Goal: Task Accomplishment & Management: Use online tool/utility

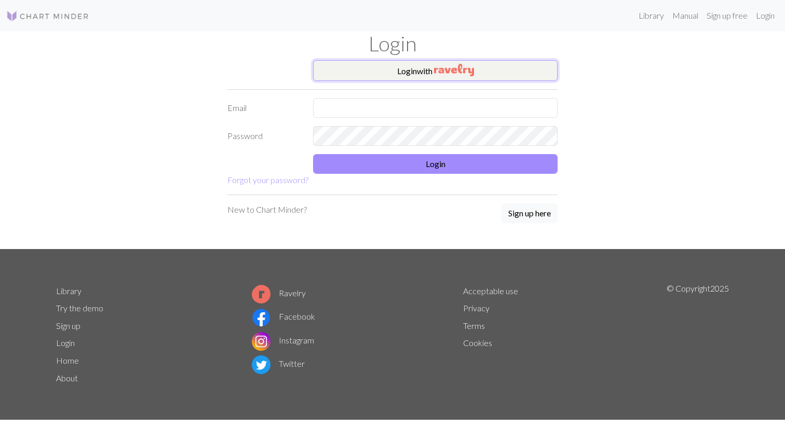
click at [431, 76] on button "Login with" at bounding box center [435, 70] width 245 height 21
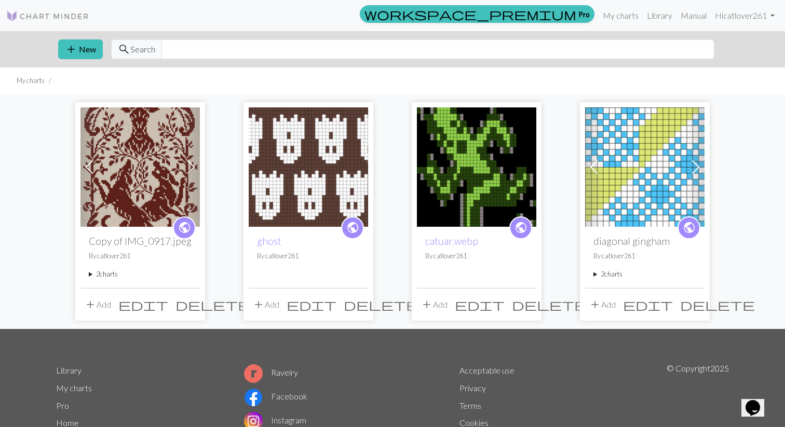
click at [335, 192] on img at bounding box center [308, 167] width 119 height 119
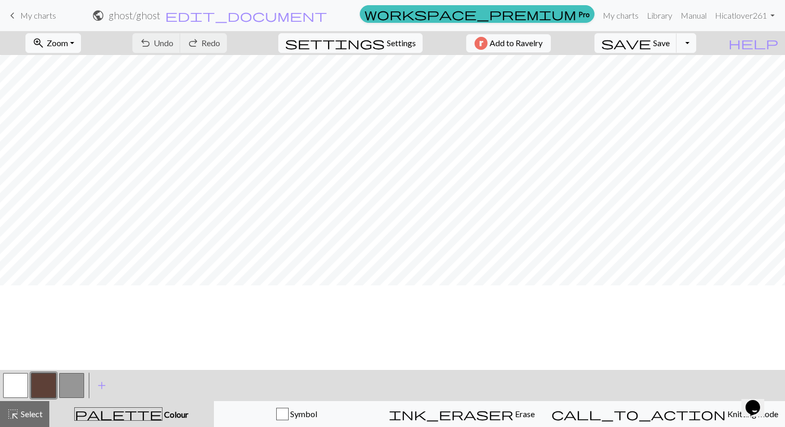
scroll to position [0, 1]
click at [181, 49] on button "undo Undo Undo" at bounding box center [156, 43] width 48 height 20
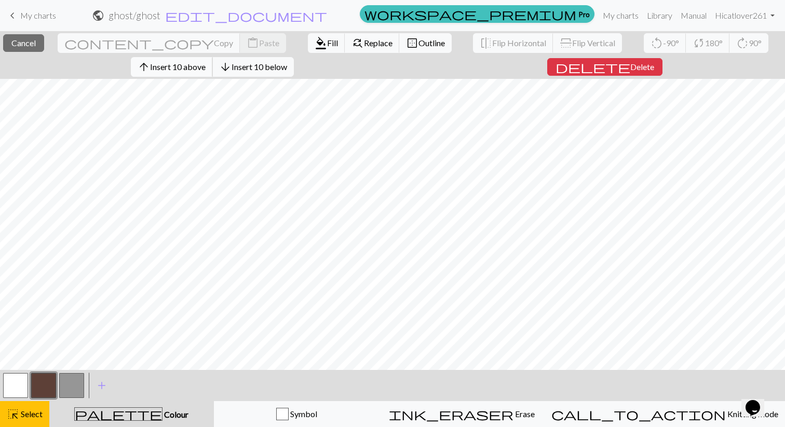
click at [178, 63] on span "Insert 10 above" at bounding box center [178, 67] width 56 height 10
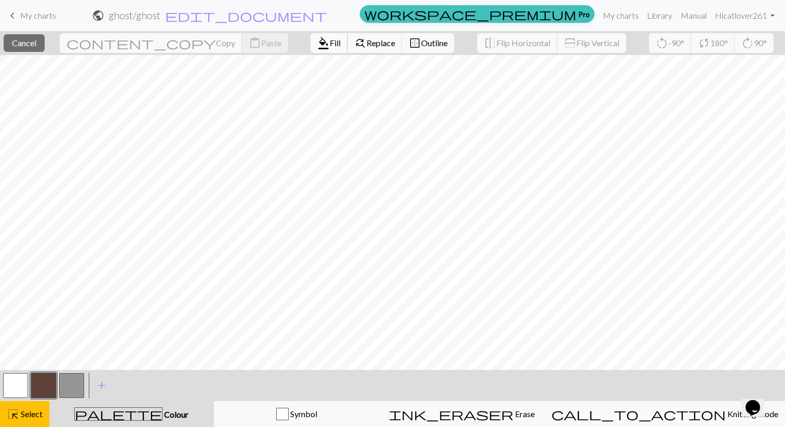
click at [317, 41] on span "format_color_fill" at bounding box center [323, 43] width 12 height 15
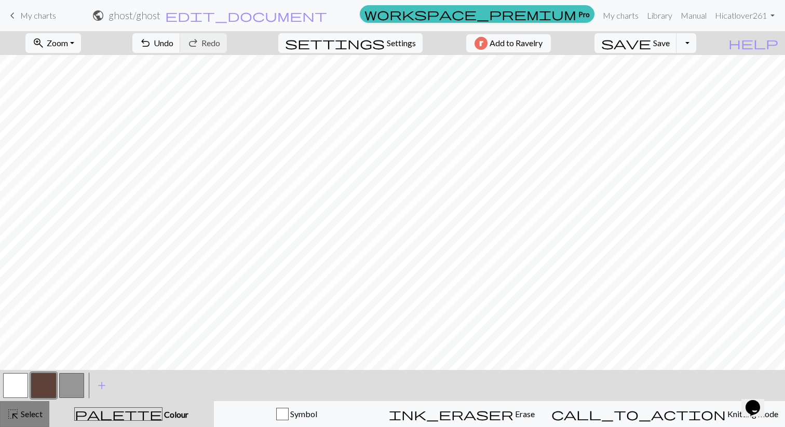
click at [12, 416] on span "highlight_alt" at bounding box center [13, 414] width 12 height 15
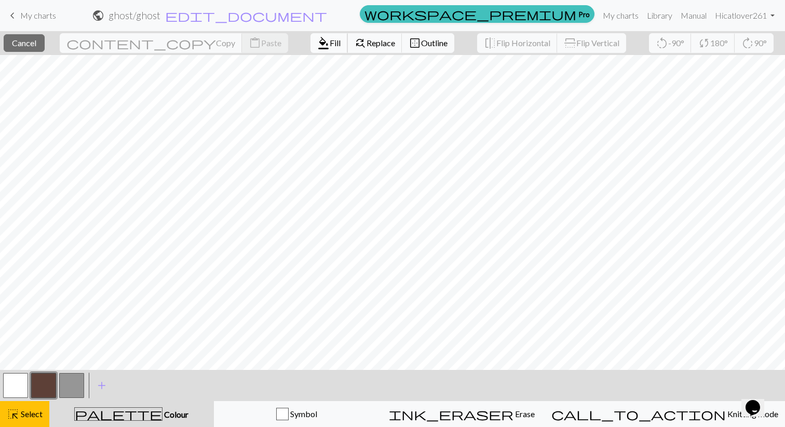
click at [330, 44] on span "Fill" at bounding box center [335, 43] width 11 height 10
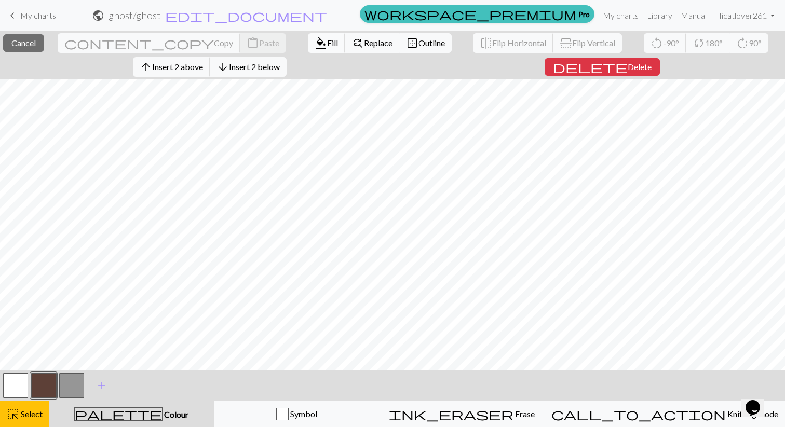
click at [315, 40] on span "format_color_fill" at bounding box center [321, 43] width 12 height 15
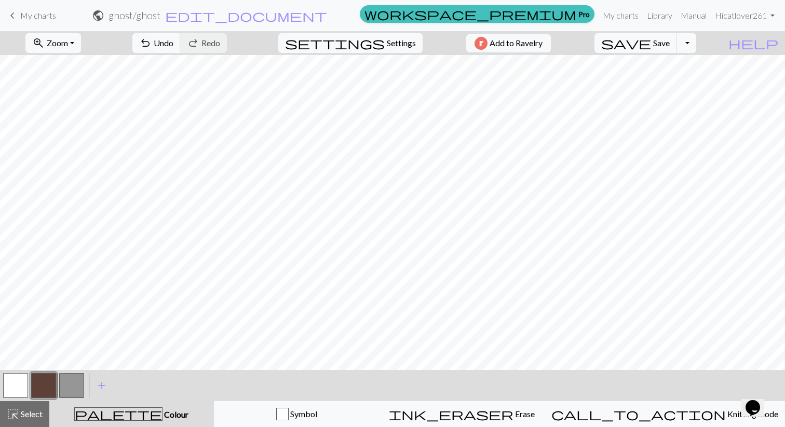
click at [18, 382] on button "button" at bounding box center [15, 385] width 25 height 25
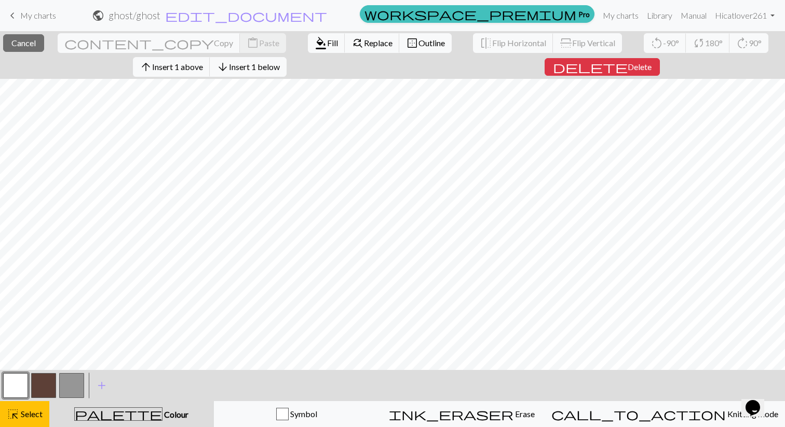
click at [13, 384] on button "button" at bounding box center [15, 385] width 25 height 25
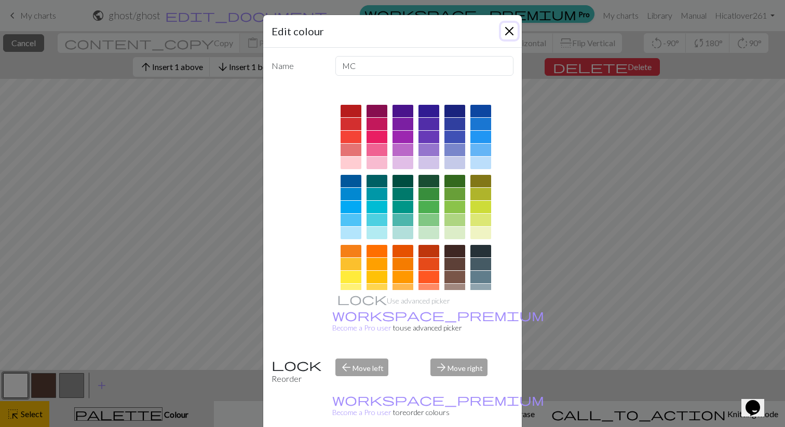
click at [515, 34] on button "Close" at bounding box center [509, 31] width 17 height 17
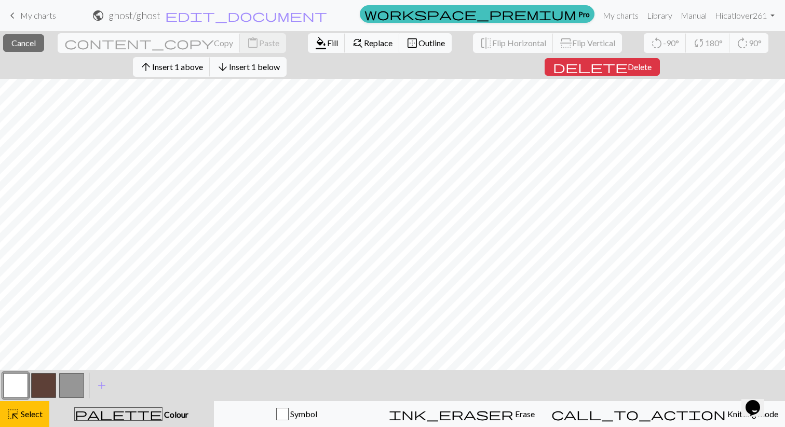
click at [74, 387] on button "button" at bounding box center [71, 385] width 25 height 25
click at [16, 384] on button "button" at bounding box center [15, 385] width 25 height 25
click at [103, 383] on span "add" at bounding box center [102, 386] width 12 height 15
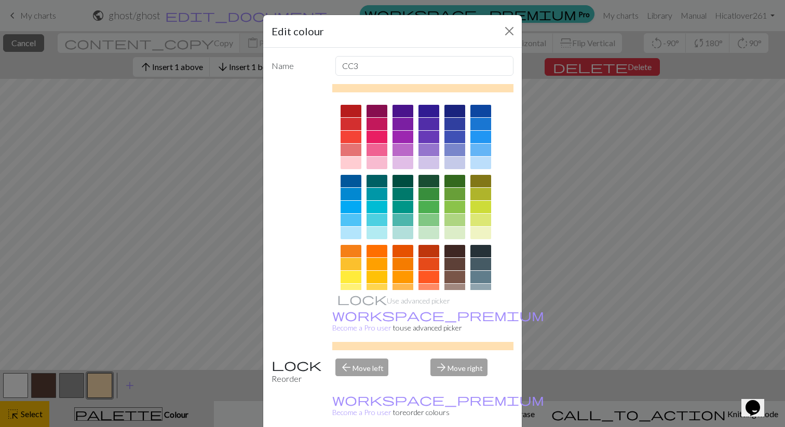
scroll to position [101, 0]
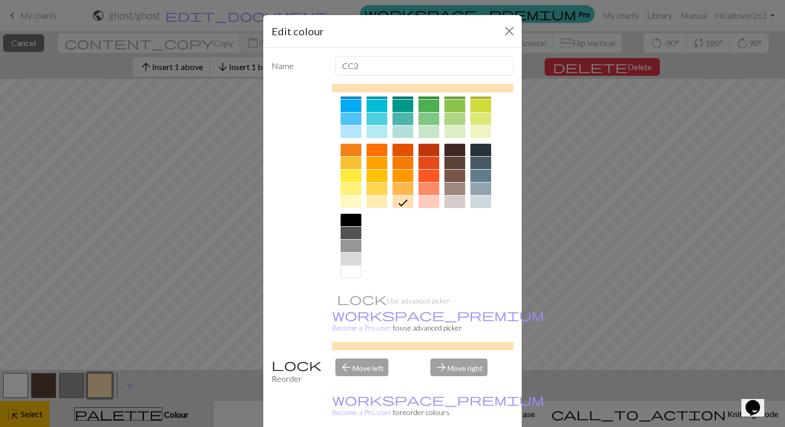
click at [353, 272] on div at bounding box center [351, 272] width 21 height 12
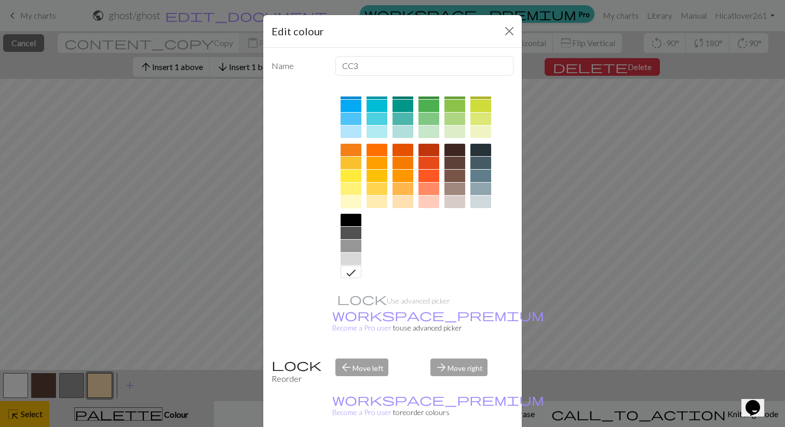
click at [353, 198] on div at bounding box center [351, 202] width 21 height 12
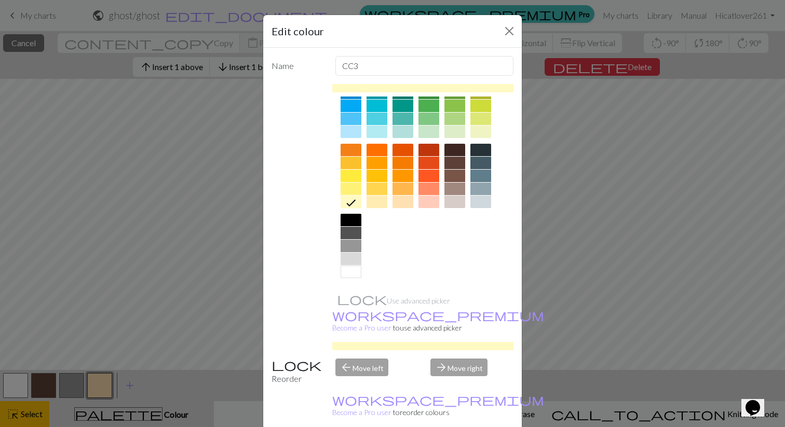
click at [459, 203] on div at bounding box center [455, 202] width 21 height 12
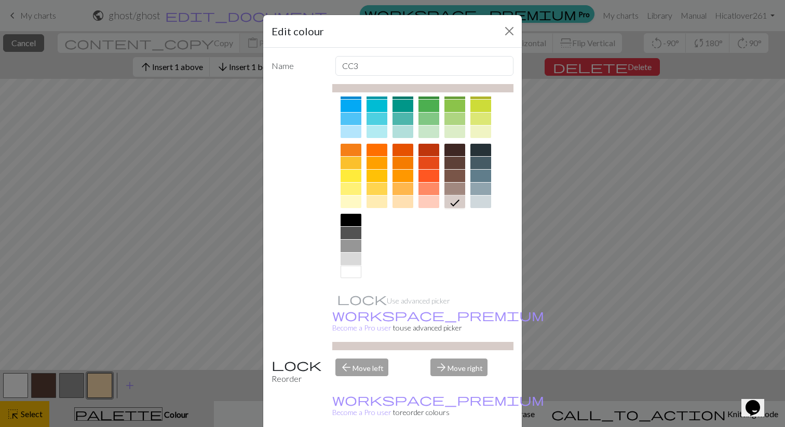
scroll to position [26, 0]
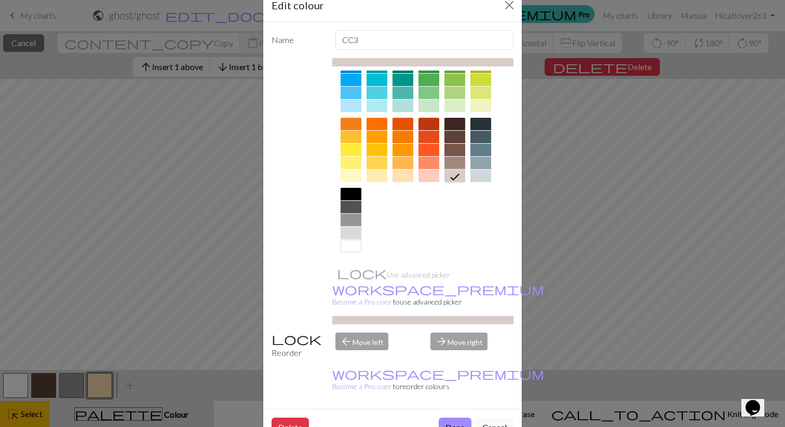
click at [480, 178] on div at bounding box center [481, 176] width 21 height 12
click at [454, 418] on button "Done" at bounding box center [455, 428] width 33 height 20
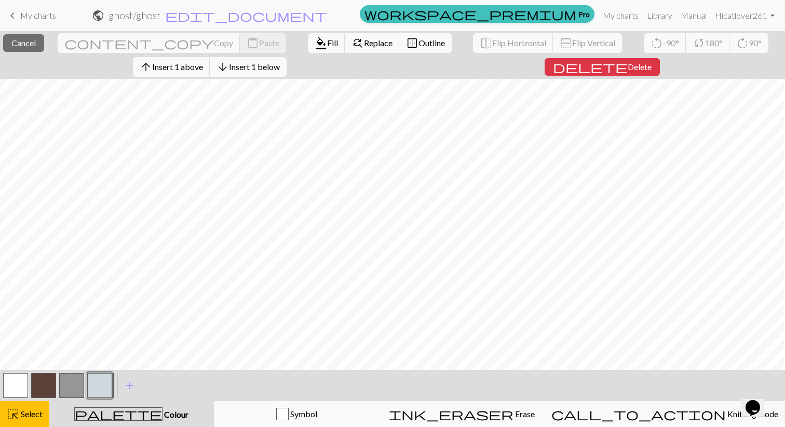
scroll to position [0, 0]
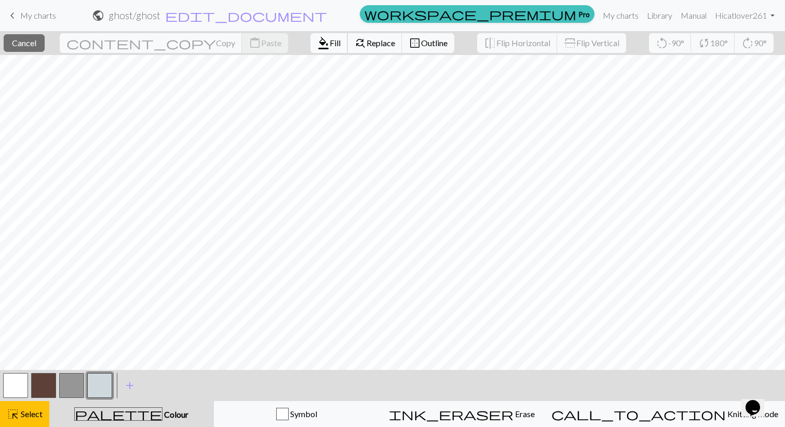
click at [330, 40] on span "Fill" at bounding box center [335, 43] width 11 height 10
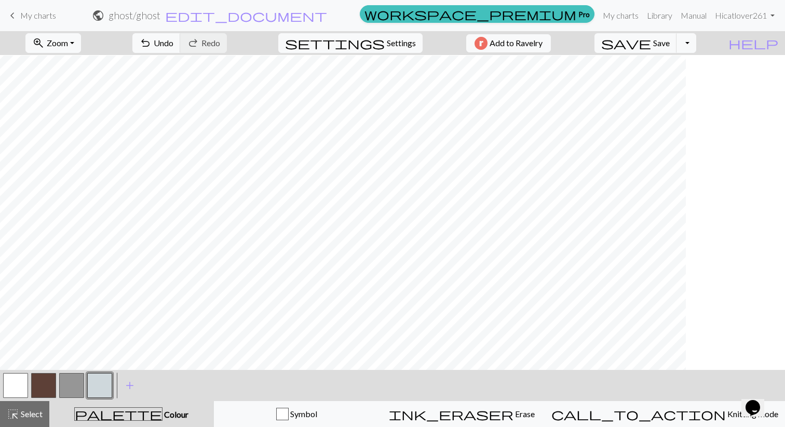
scroll to position [1, 0]
click at [152, 38] on span "undo" at bounding box center [145, 43] width 12 height 15
click at [27, 409] on span "Select" at bounding box center [30, 414] width 23 height 10
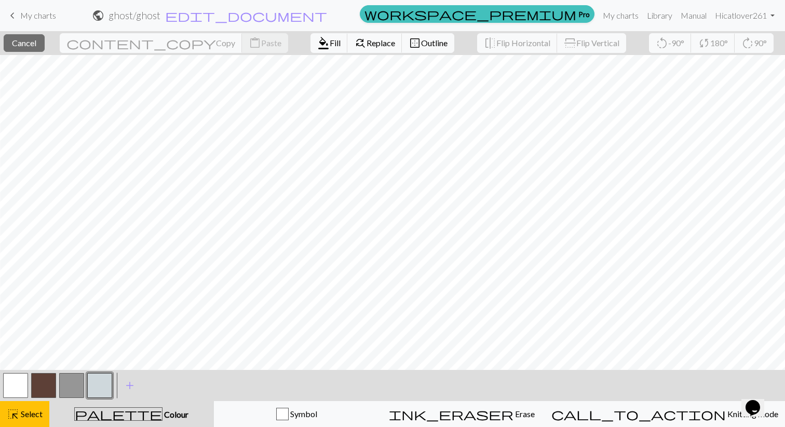
click at [14, 387] on button "button" at bounding box center [15, 385] width 25 height 25
click at [317, 44] on span "format_color_fill" at bounding box center [323, 43] width 12 height 15
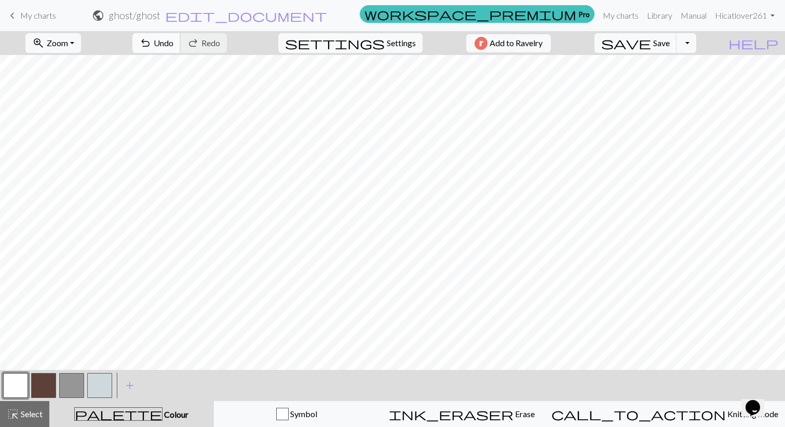
click at [152, 43] on span "undo" at bounding box center [145, 43] width 12 height 15
click at [199, 41] on span "redo" at bounding box center [193, 43] width 12 height 15
click at [29, 413] on span "Select" at bounding box center [30, 414] width 23 height 10
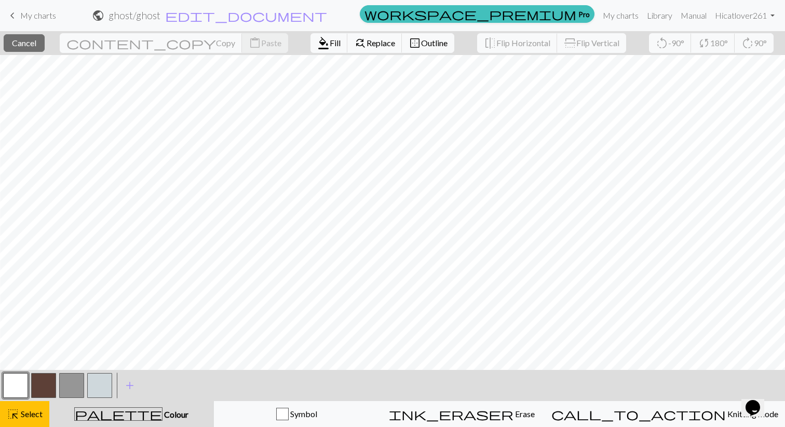
click at [69, 385] on button "button" at bounding box center [71, 385] width 25 height 25
click at [317, 46] on span "format_color_fill" at bounding box center [323, 43] width 12 height 15
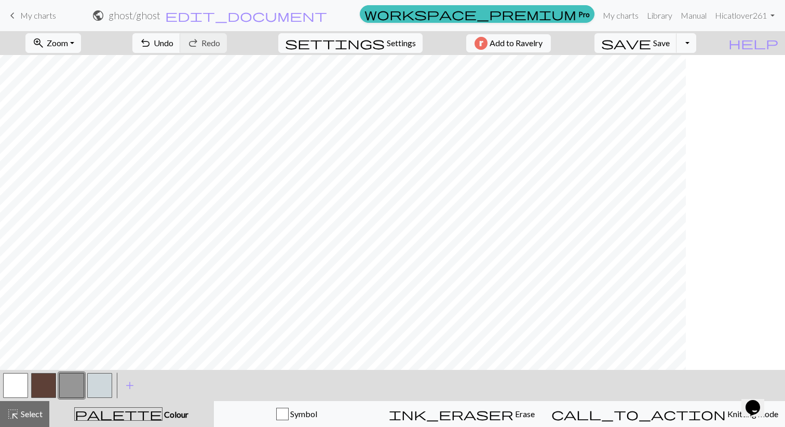
scroll to position [0, 0]
click at [21, 417] on span "Select" at bounding box center [30, 414] width 23 height 10
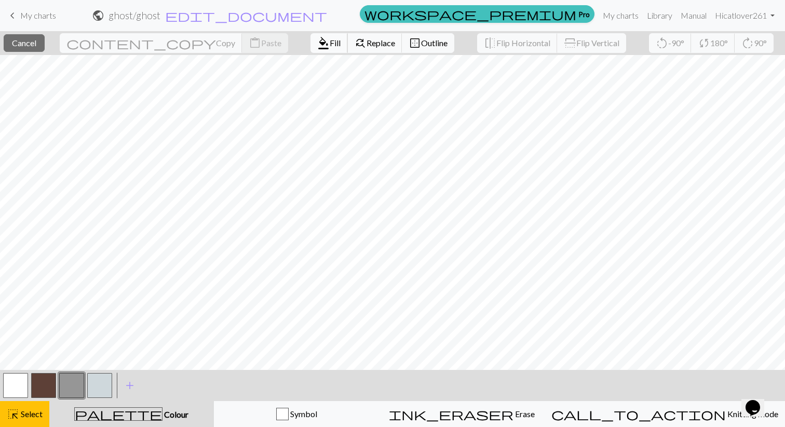
click at [317, 49] on span "format_color_fill" at bounding box center [323, 43] width 12 height 15
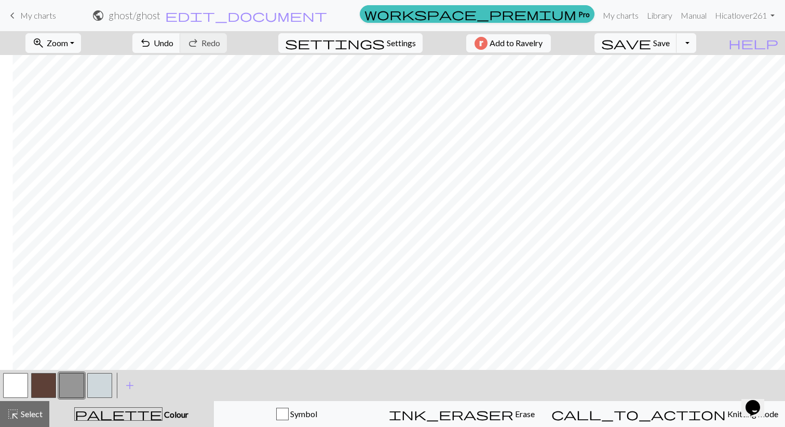
scroll to position [0, 74]
click at [13, 387] on button "button" at bounding box center [15, 385] width 25 height 25
click at [14, 386] on button "button" at bounding box center [15, 385] width 25 height 25
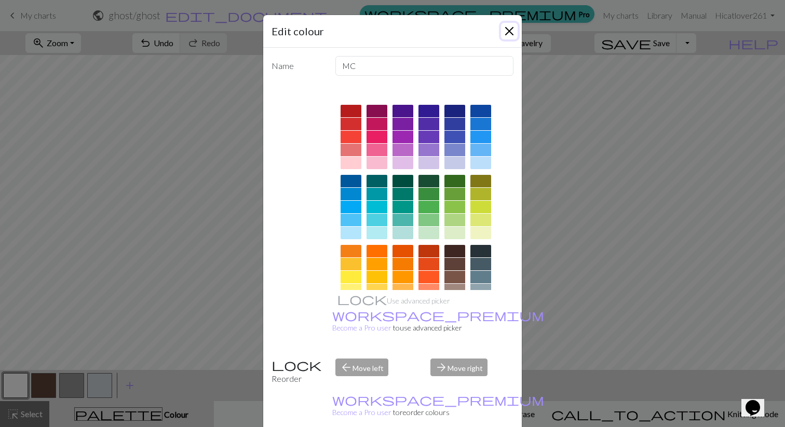
click at [512, 26] on button "Close" at bounding box center [509, 31] width 17 height 17
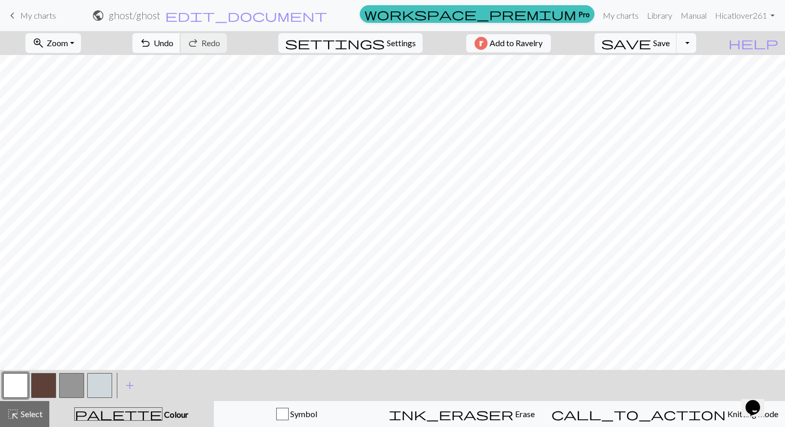
click at [173, 39] on span "Undo" at bounding box center [164, 43] width 20 height 10
click at [70, 381] on button "button" at bounding box center [71, 385] width 25 height 25
click at [152, 38] on span "undo" at bounding box center [145, 43] width 12 height 15
click at [127, 383] on span "add" at bounding box center [130, 386] width 12 height 15
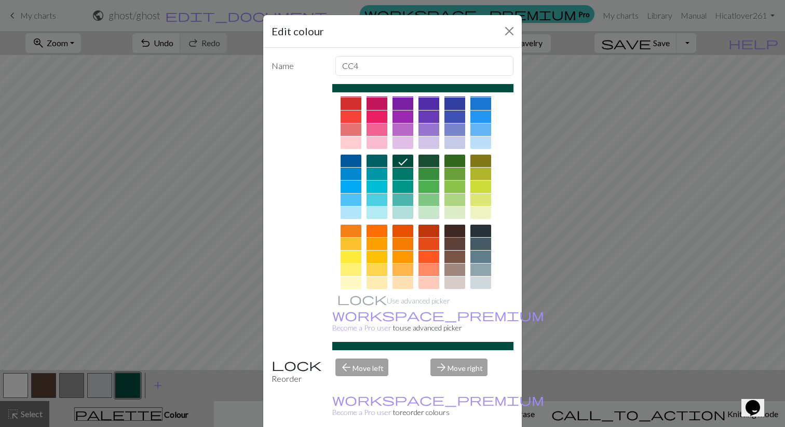
click at [454, 230] on div at bounding box center [455, 231] width 21 height 12
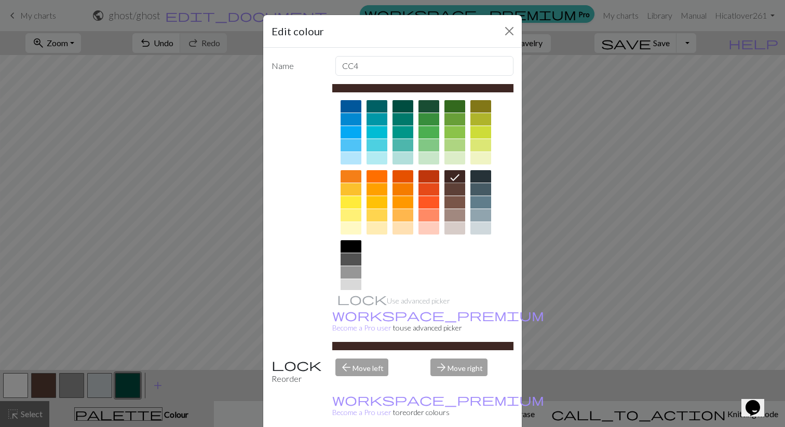
scroll to position [101, 0]
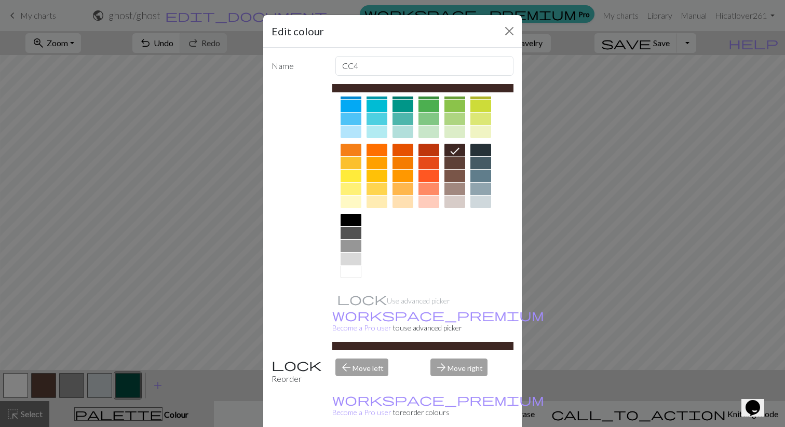
click at [354, 233] on div at bounding box center [351, 233] width 21 height 12
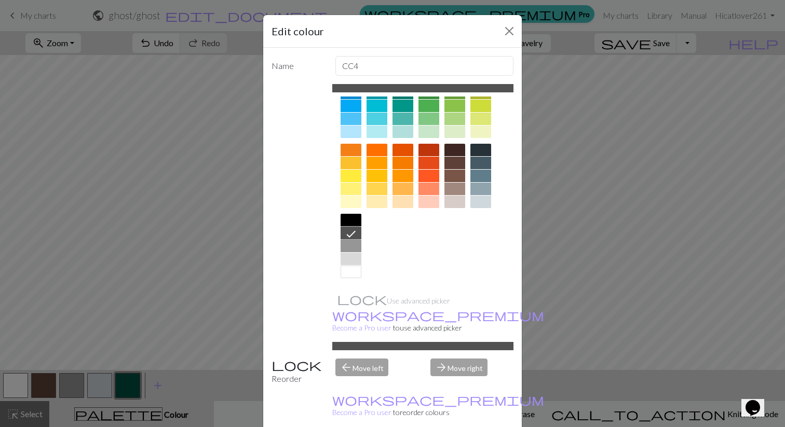
scroll to position [26, 0]
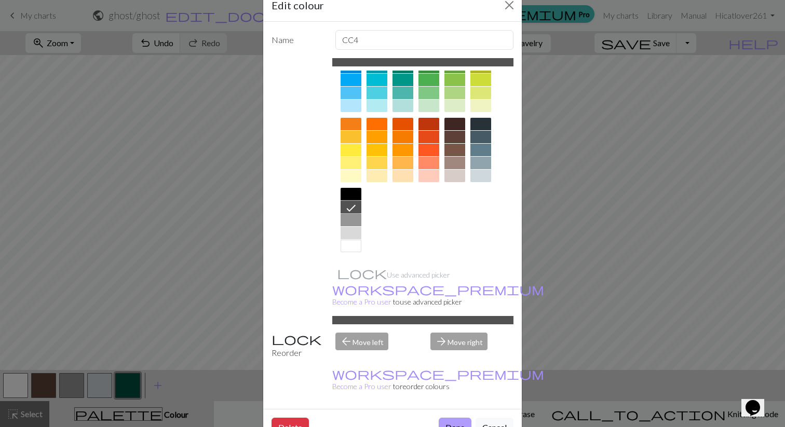
click at [456, 418] on button "Done" at bounding box center [455, 428] width 33 height 20
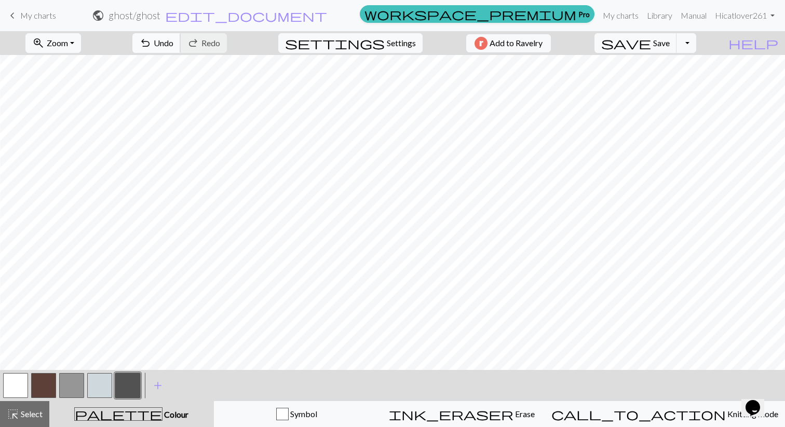
click at [173, 42] on span "Undo" at bounding box center [164, 43] width 20 height 10
click at [199, 45] on span "redo" at bounding box center [193, 43] width 12 height 15
click at [18, 388] on button "button" at bounding box center [15, 385] width 25 height 25
click at [47, 392] on button "button" at bounding box center [43, 385] width 25 height 25
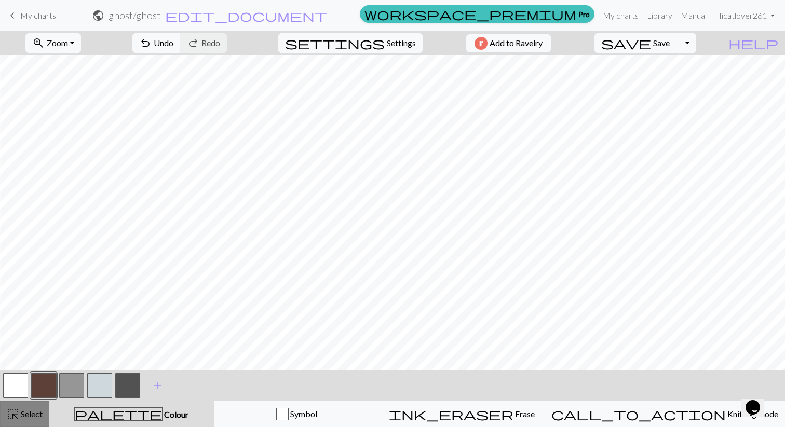
click at [25, 418] on span "Select" at bounding box center [30, 414] width 23 height 10
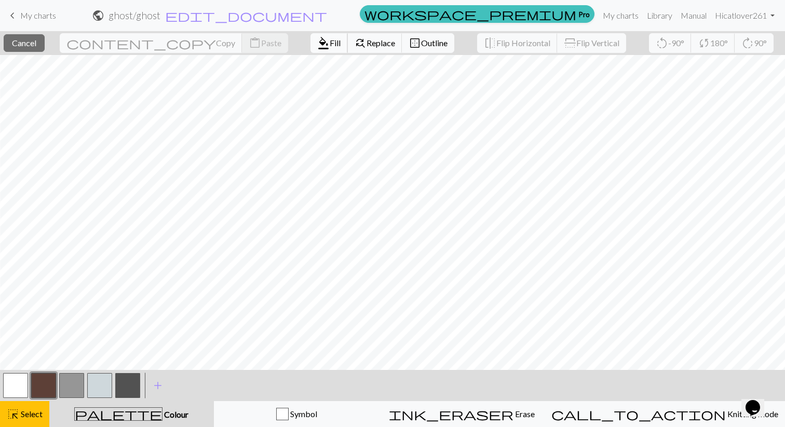
click at [317, 44] on span "format_color_fill" at bounding box center [323, 43] width 12 height 15
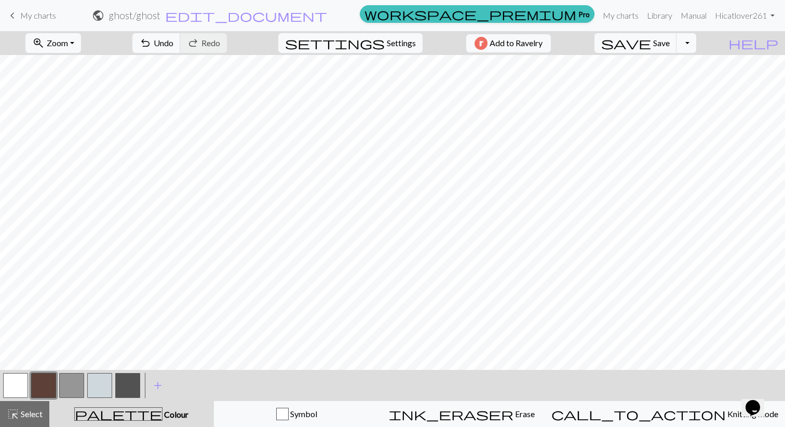
click at [67, 381] on button "button" at bounding box center [71, 385] width 25 height 25
drag, startPoint x: 125, startPoint y: 375, endPoint x: 48, endPoint y: 379, distance: 77.0
click at [48, 379] on div at bounding box center [72, 386] width 140 height 28
click at [123, 386] on button "button" at bounding box center [127, 385] width 25 height 25
click at [2, 379] on div at bounding box center [16, 386] width 28 height 28
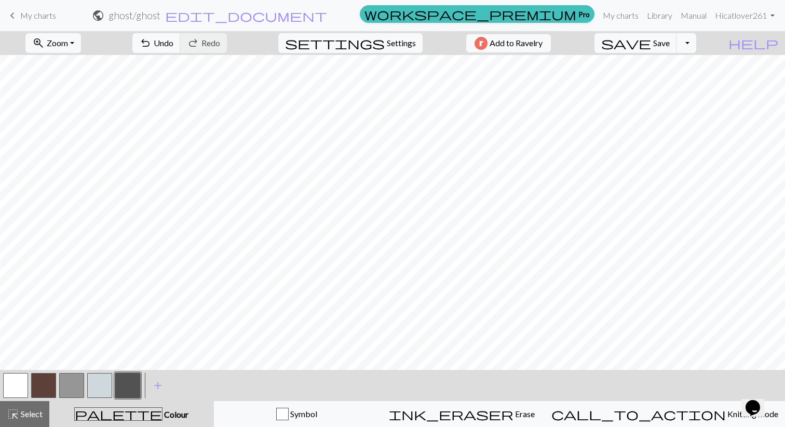
click at [8, 383] on button "button" at bounding box center [15, 385] width 25 height 25
click at [92, 387] on button "button" at bounding box center [99, 385] width 25 height 25
click at [118, 395] on button "button" at bounding box center [127, 385] width 25 height 25
click at [76, 387] on button "button" at bounding box center [71, 385] width 25 height 25
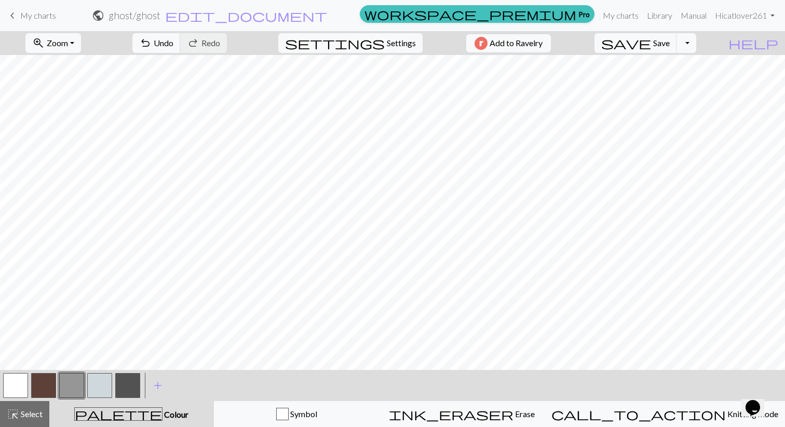
click at [76, 387] on button "button" at bounding box center [71, 385] width 25 height 25
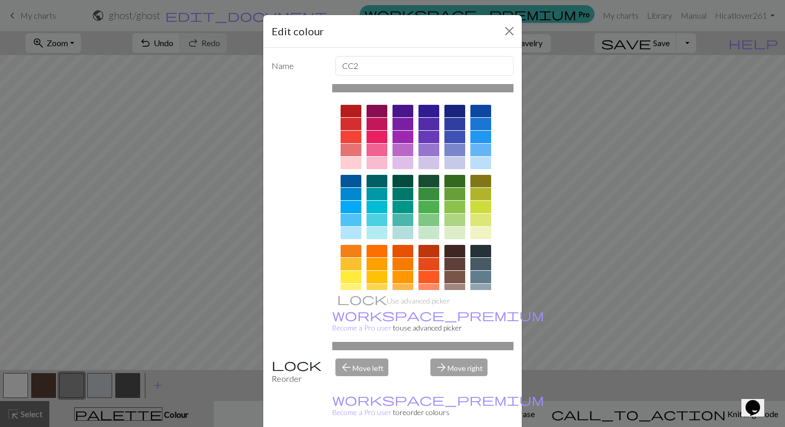
click at [461, 252] on div at bounding box center [455, 251] width 21 height 12
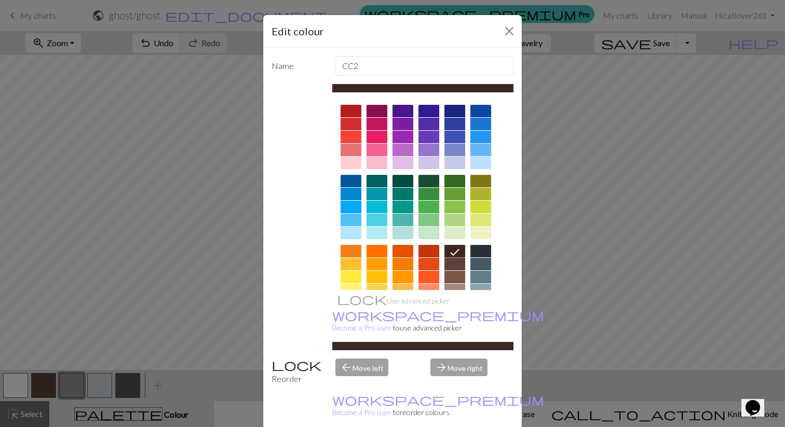
scroll to position [101, 0]
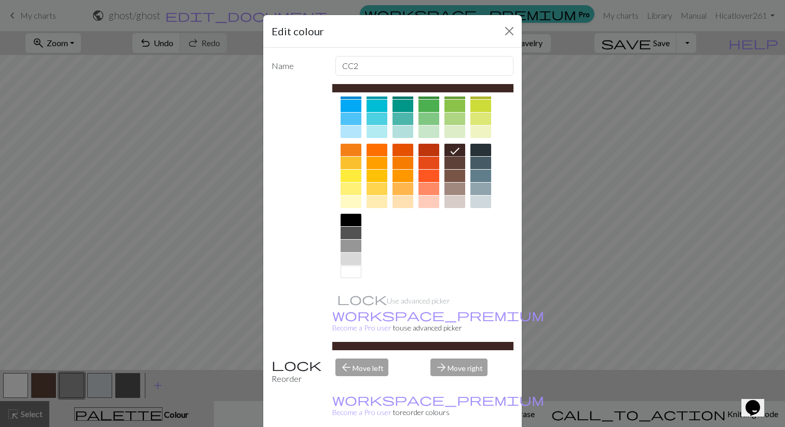
click at [356, 222] on div at bounding box center [351, 220] width 21 height 12
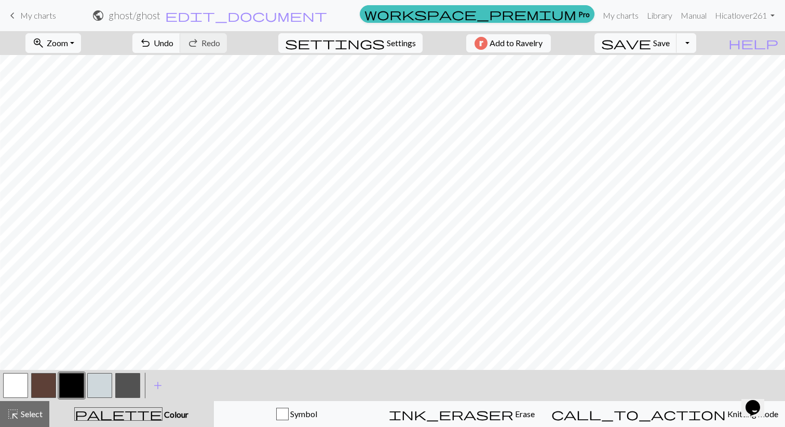
click at [133, 396] on button "button" at bounding box center [127, 385] width 25 height 25
drag, startPoint x: 133, startPoint y: 394, endPoint x: 60, endPoint y: 388, distance: 73.5
click at [60, 388] on div at bounding box center [72, 386] width 140 height 28
click at [68, 388] on button "button" at bounding box center [71, 385] width 25 height 25
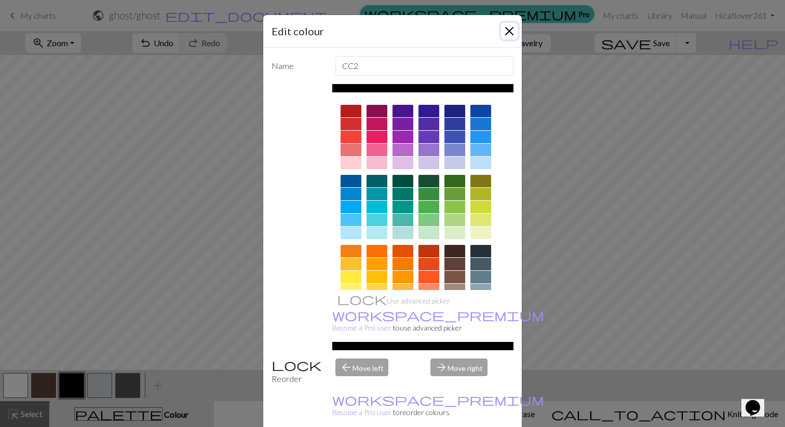
click at [507, 31] on button "Close" at bounding box center [509, 31] width 17 height 17
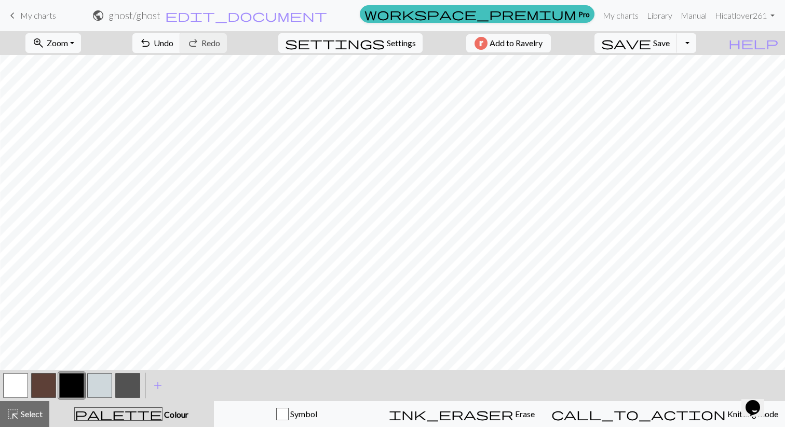
click at [64, 375] on button "button" at bounding box center [71, 385] width 25 height 25
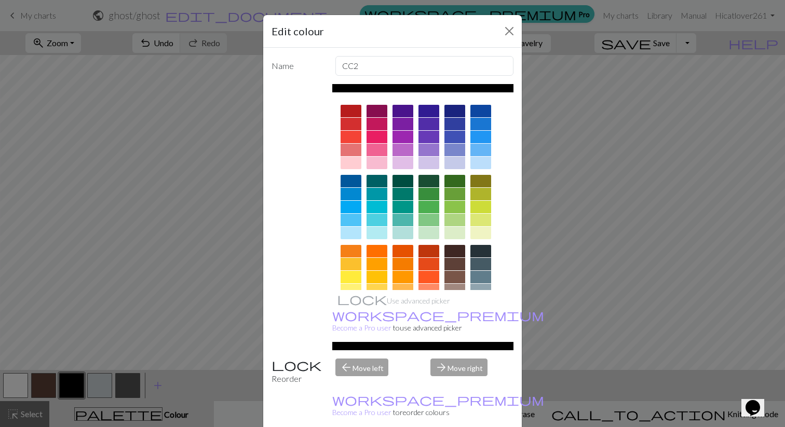
click at [310, 359] on div "Reorder" at bounding box center [297, 372] width 64 height 26
click at [285, 359] on div "Reorder" at bounding box center [297, 372] width 64 height 26
click at [280, 359] on div "Reorder" at bounding box center [297, 372] width 64 height 26
click at [356, 359] on div "arrow_back Move left" at bounding box center [377, 372] width 96 height 26
click at [450, 359] on div "arrow_forward Move right" at bounding box center [472, 372] width 96 height 26
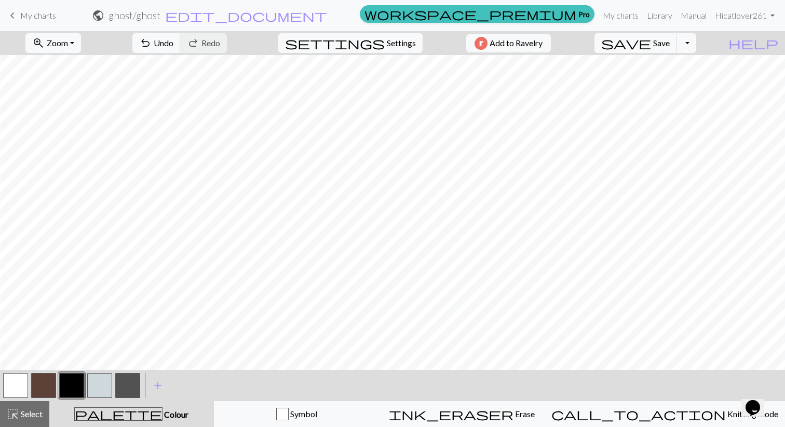
click at [117, 390] on button "button" at bounding box center [127, 385] width 25 height 25
click at [18, 415] on span "highlight_alt" at bounding box center [13, 414] width 12 height 15
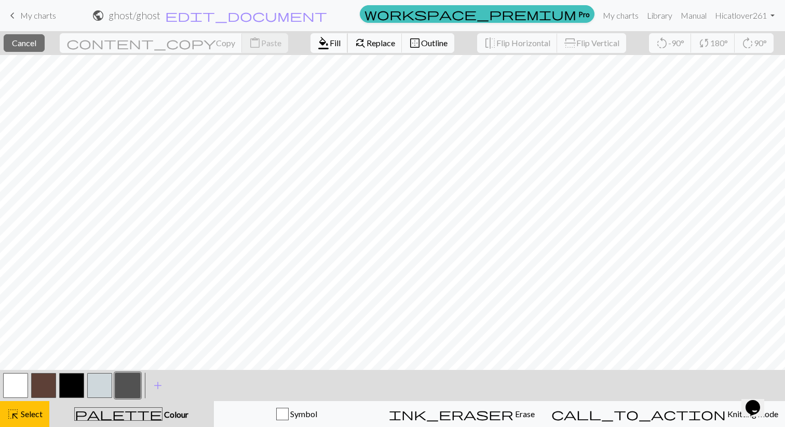
click at [317, 45] on span "format_color_fill" at bounding box center [323, 43] width 12 height 15
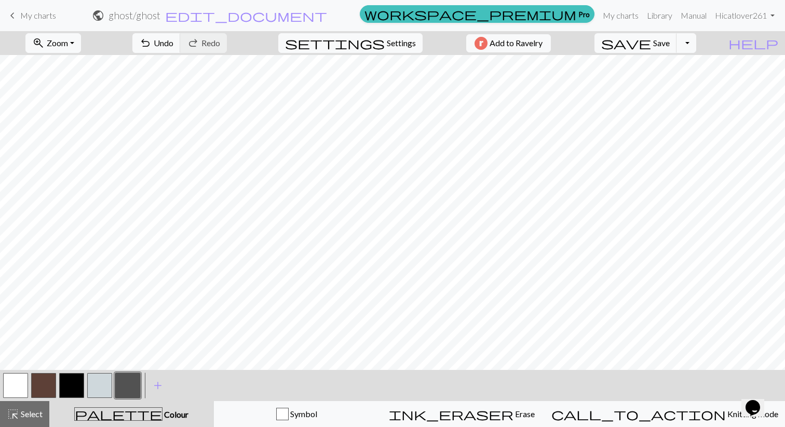
click at [128, 385] on button "button" at bounding box center [127, 385] width 25 height 25
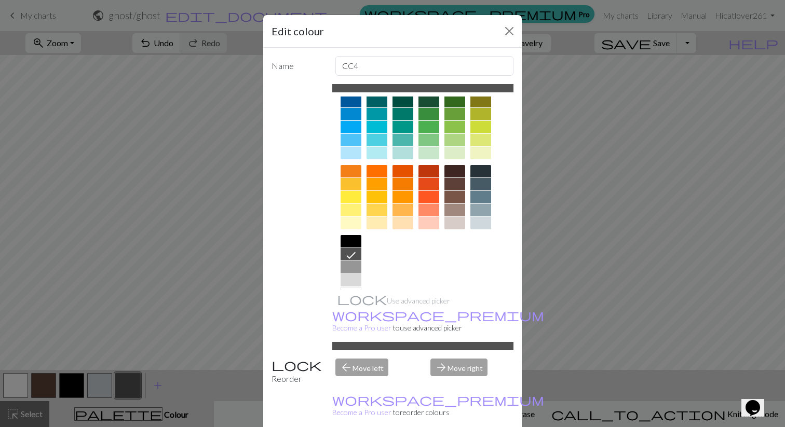
scroll to position [78, 0]
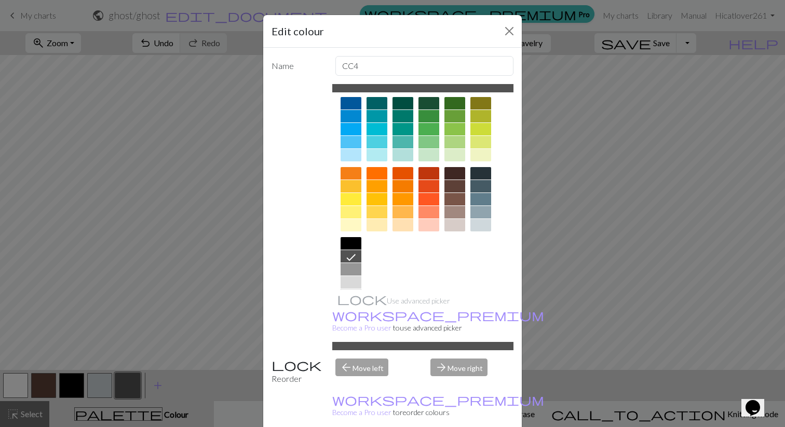
click at [354, 245] on div at bounding box center [351, 243] width 21 height 12
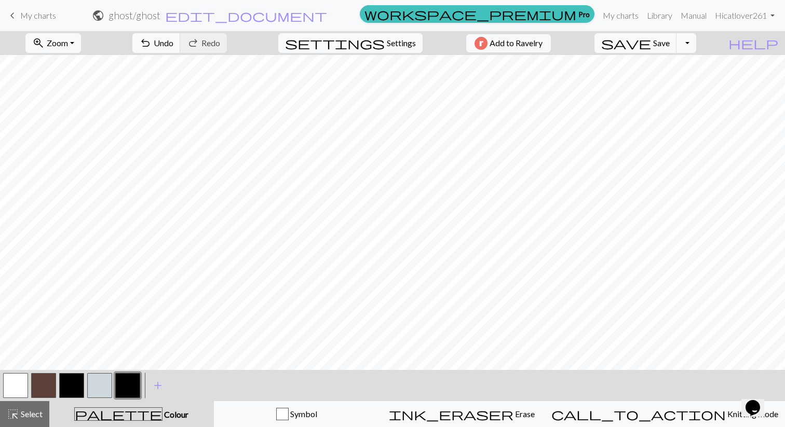
click at [69, 381] on button "button" at bounding box center [71, 385] width 25 height 25
click at [77, 388] on button "button" at bounding box center [71, 385] width 25 height 25
click at [71, 387] on button "button" at bounding box center [71, 385] width 25 height 25
click at [71, 387] on div "Edit colour Name CC2 Use advanced picker workspace_premium Become a Pro user to…" at bounding box center [392, 213] width 785 height 427
click at [71, 387] on button "button" at bounding box center [71, 385] width 25 height 25
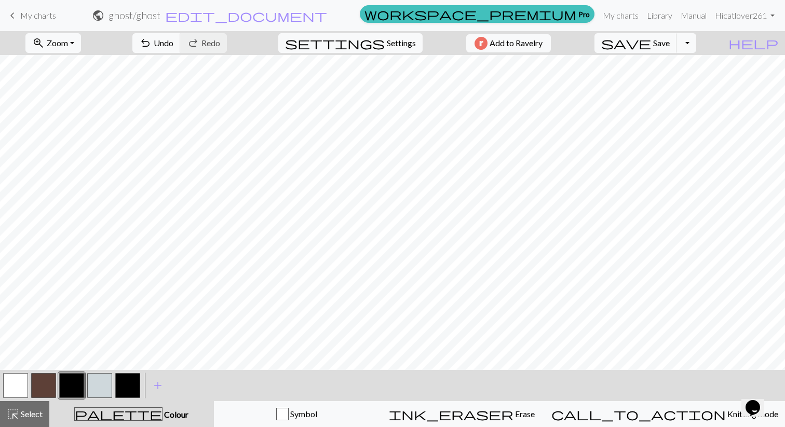
click at [71, 387] on div "Edit colour Name CC2 Use advanced picker workspace_premium Become a Pro user to…" at bounding box center [392, 213] width 785 height 427
click at [71, 387] on button "button" at bounding box center [71, 385] width 25 height 25
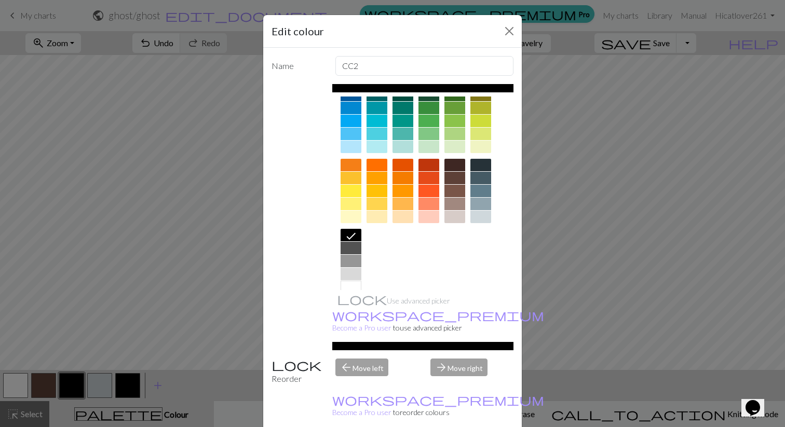
scroll to position [101, 0]
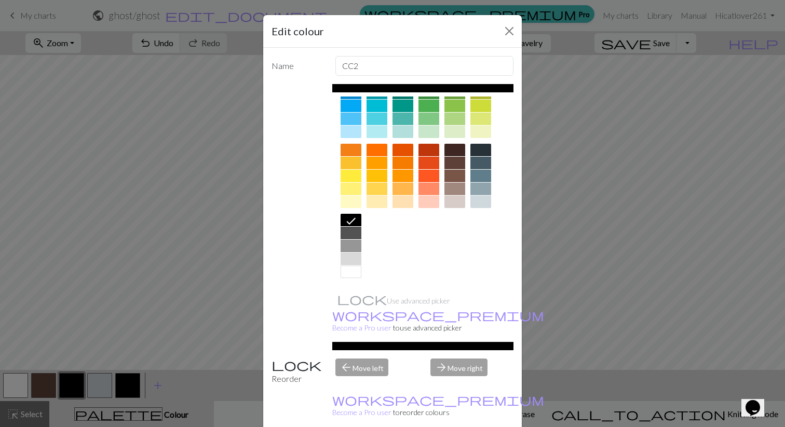
click at [355, 234] on div at bounding box center [351, 233] width 21 height 12
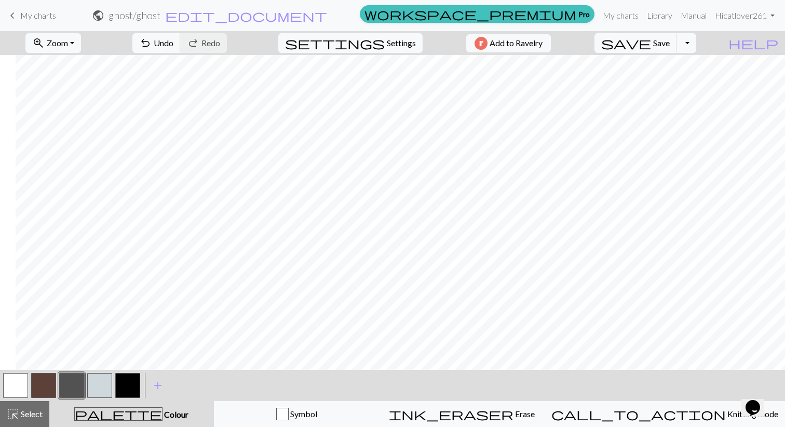
scroll to position [0, 99]
click at [129, 386] on button "button" at bounding box center [127, 385] width 25 height 25
click at [25, 411] on span "Select" at bounding box center [30, 414] width 23 height 10
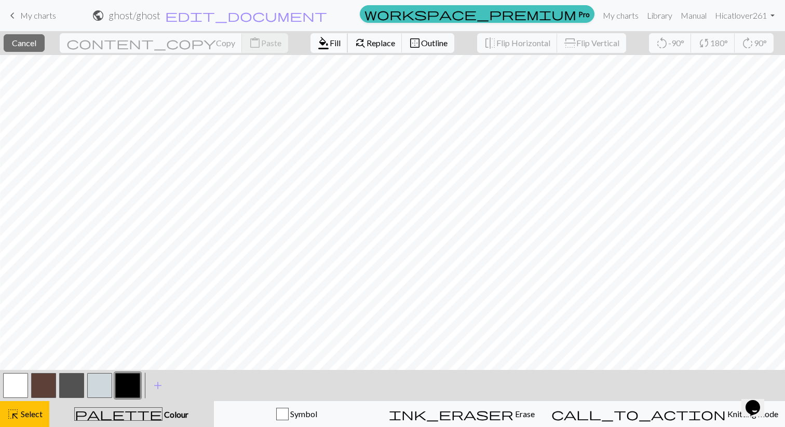
click at [317, 38] on span "format_color_fill" at bounding box center [323, 43] width 12 height 15
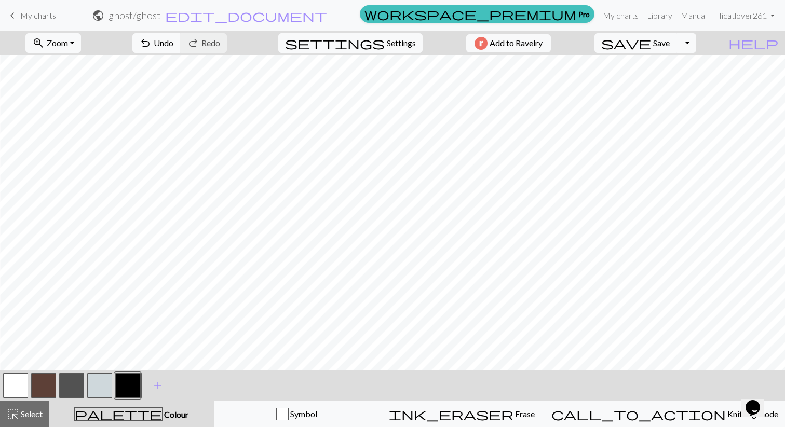
click at [72, 393] on button "button" at bounding box center [71, 385] width 25 height 25
click at [11, 391] on button "button" at bounding box center [15, 385] width 25 height 25
click at [173, 44] on span "Undo" at bounding box center [164, 43] width 20 height 10
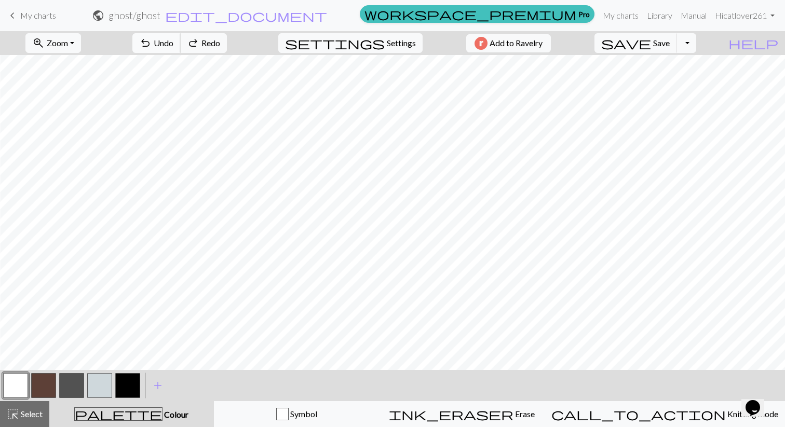
click at [173, 44] on span "Undo" at bounding box center [164, 43] width 20 height 10
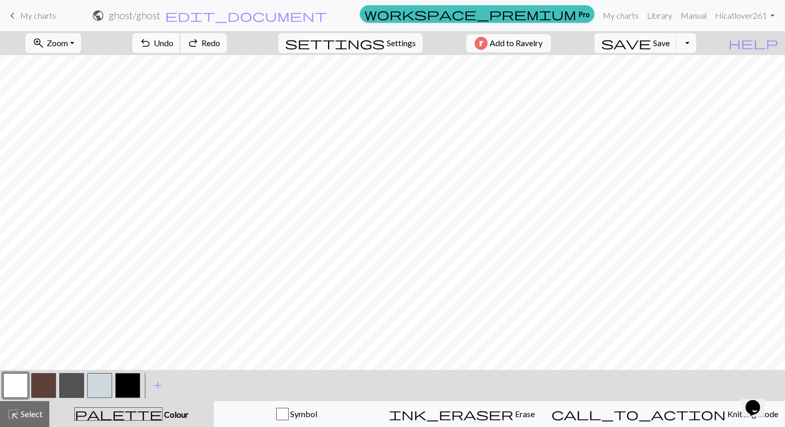
click at [173, 44] on span "Undo" at bounding box center [164, 43] width 20 height 10
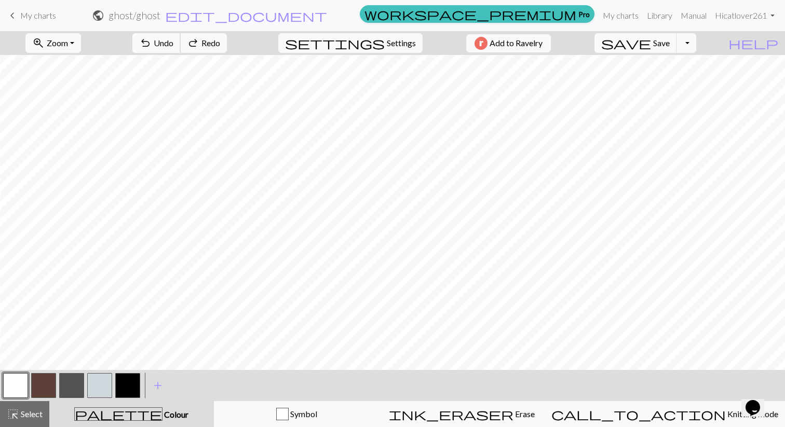
click at [173, 44] on span "Undo" at bounding box center [164, 43] width 20 height 10
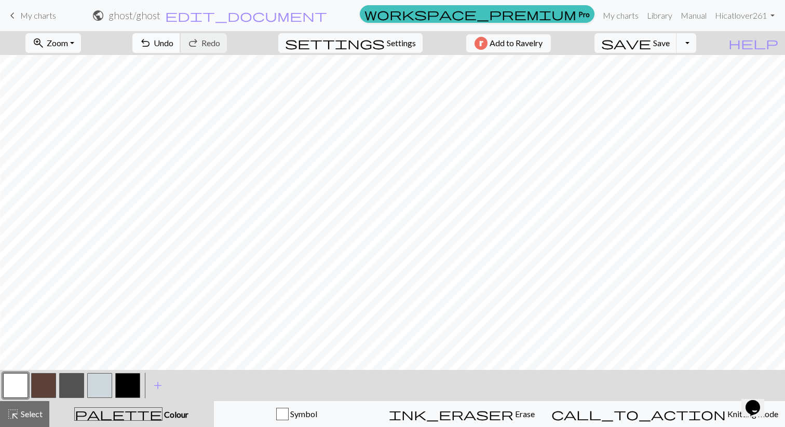
click at [181, 49] on button "undo Undo Undo" at bounding box center [156, 43] width 48 height 20
click at [181, 50] on button "undo Undo Undo" at bounding box center [156, 43] width 48 height 20
click at [66, 390] on button "button" at bounding box center [71, 385] width 25 height 25
click at [152, 47] on span "undo" at bounding box center [145, 43] width 12 height 15
click at [173, 41] on span "Undo" at bounding box center [164, 43] width 20 height 10
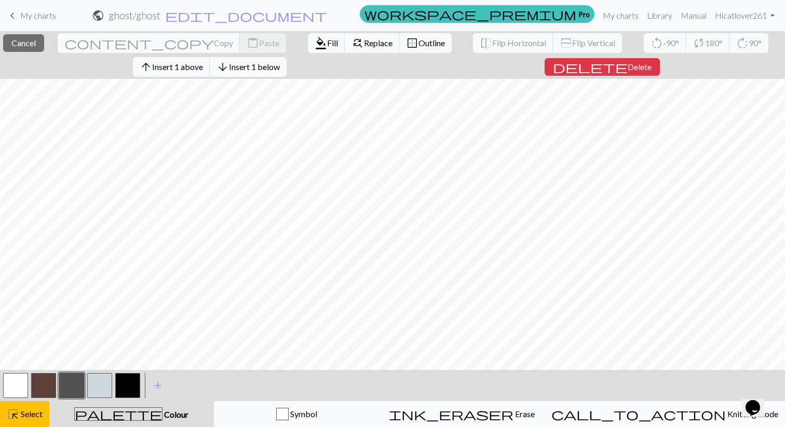
click at [256, 66] on span "Insert 1 below" at bounding box center [254, 67] width 51 height 10
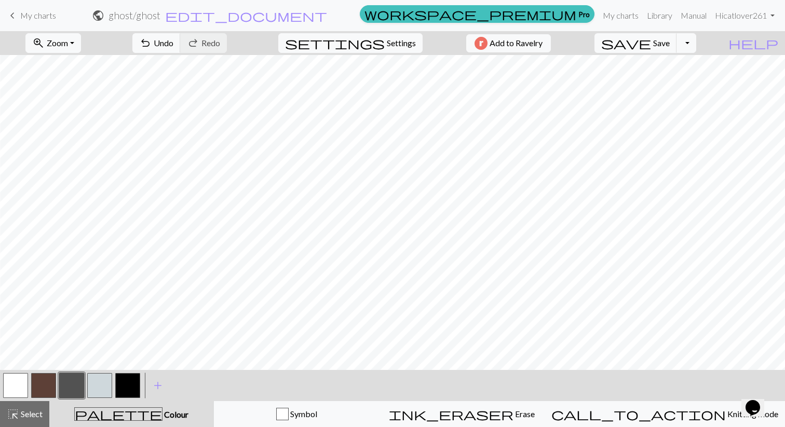
click at [140, 383] on button "button" at bounding box center [127, 385] width 25 height 25
click at [39, 386] on button "button" at bounding box center [43, 385] width 25 height 25
click at [66, 387] on button "button" at bounding box center [71, 385] width 25 height 25
click at [173, 38] on span "Undo" at bounding box center [164, 43] width 20 height 10
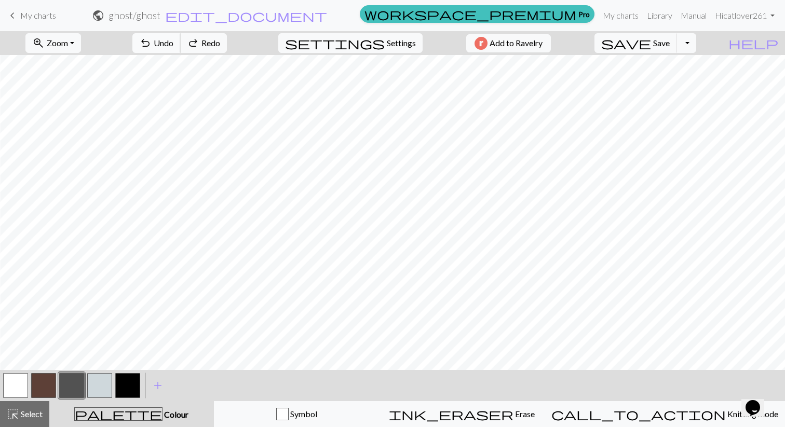
click at [173, 38] on span "Undo" at bounding box center [164, 43] width 20 height 10
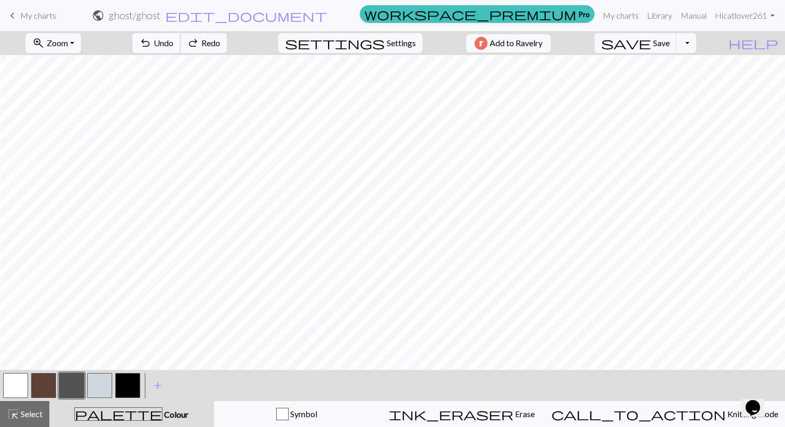
click at [173, 38] on span "Undo" at bounding box center [164, 43] width 20 height 10
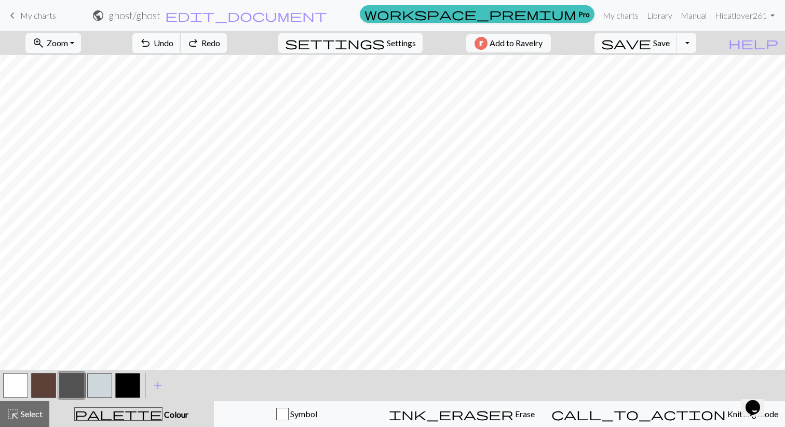
click at [173, 38] on span "Undo" at bounding box center [164, 43] width 20 height 10
click at [651, 41] on span "save" at bounding box center [626, 43] width 50 height 15
click at [20, 390] on button "button" at bounding box center [15, 385] width 25 height 25
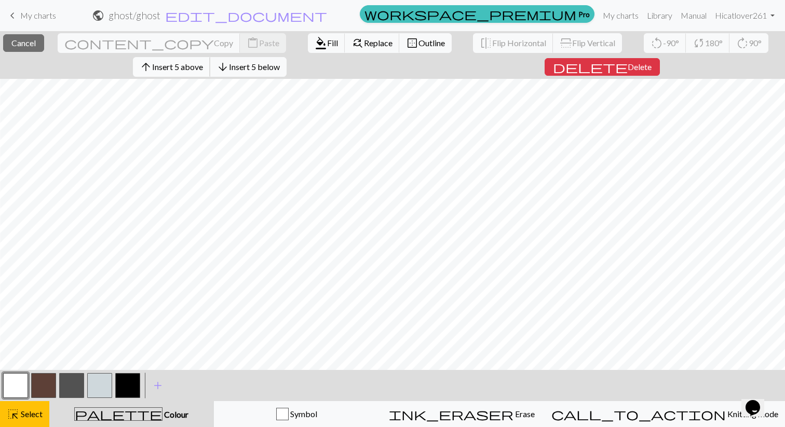
click at [189, 70] on span "Insert 5 above" at bounding box center [177, 67] width 51 height 10
click at [205, 70] on span "Insert 11 above" at bounding box center [178, 67] width 56 height 10
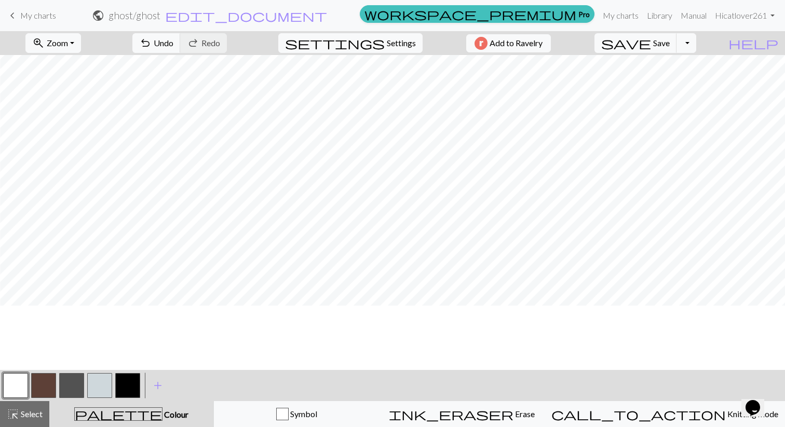
scroll to position [48, 99]
click at [123, 382] on button "button" at bounding box center [127, 385] width 25 height 25
click at [29, 420] on div "highlight_alt Select Select" at bounding box center [25, 414] width 36 height 12
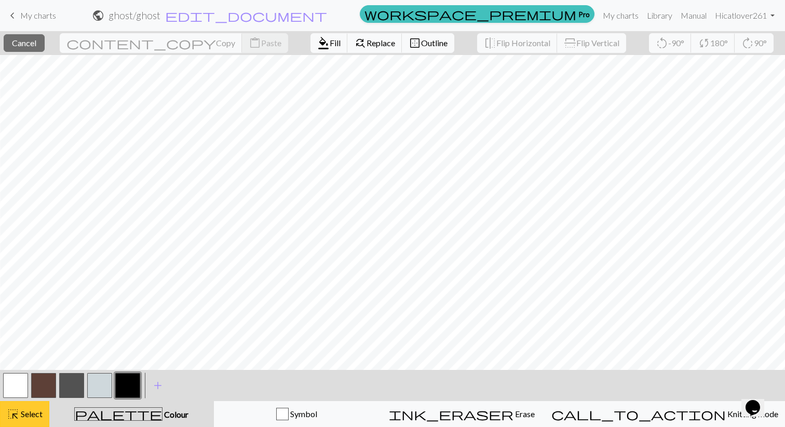
click at [18, 416] on span "highlight_alt" at bounding box center [13, 414] width 12 height 15
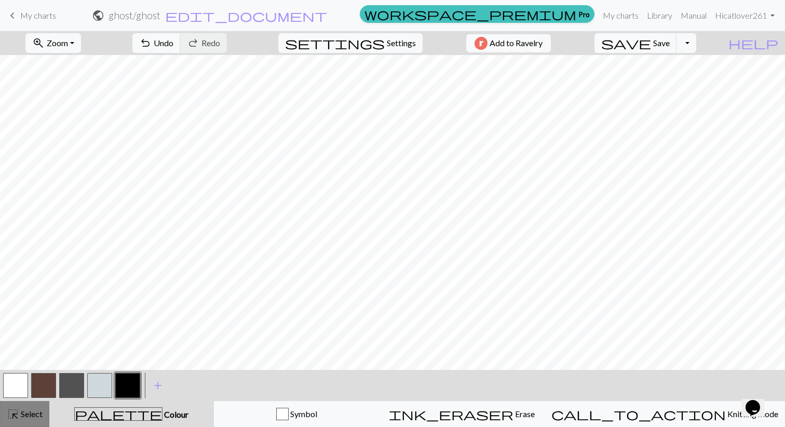
click at [20, 408] on div "highlight_alt Select Select" at bounding box center [25, 414] width 36 height 12
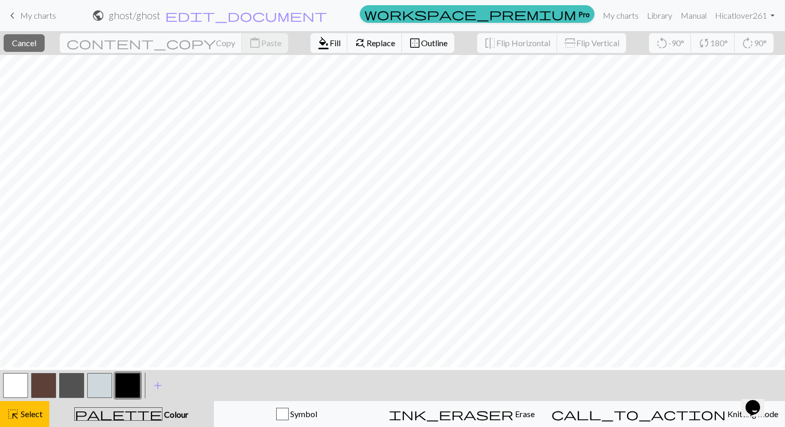
scroll to position [0, 99]
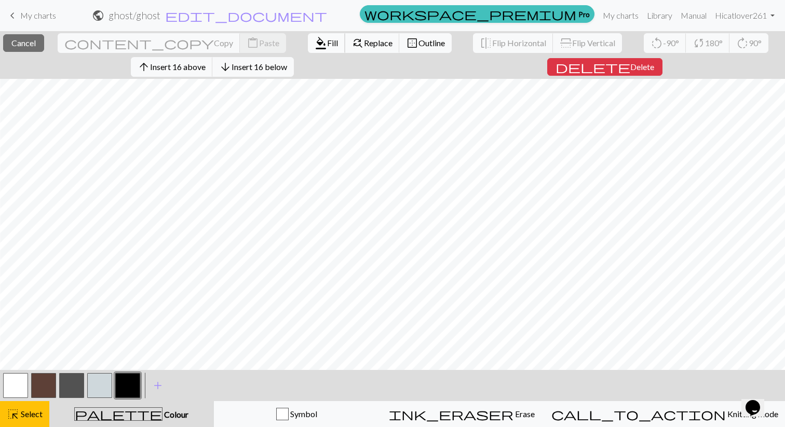
click at [315, 39] on span "format_color_fill" at bounding box center [321, 43] width 12 height 15
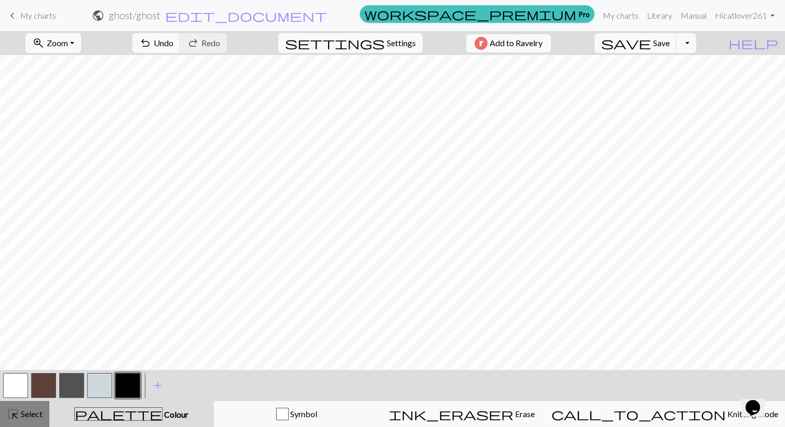
click at [26, 412] on span "Select" at bounding box center [30, 414] width 23 height 10
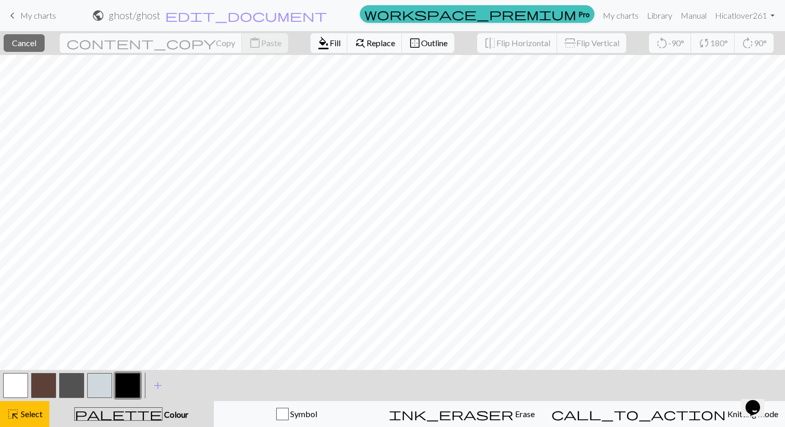
click at [53, 387] on button "button" at bounding box center [43, 385] width 25 height 25
click at [330, 47] on span "Fill" at bounding box center [335, 43] width 11 height 10
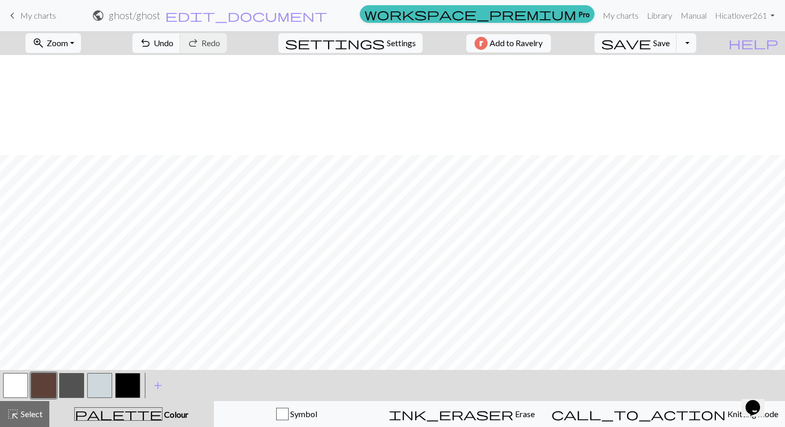
scroll to position [103, 99]
click at [9, 382] on button "button" at bounding box center [15, 385] width 25 height 25
click at [173, 44] on span "Undo" at bounding box center [164, 43] width 20 height 10
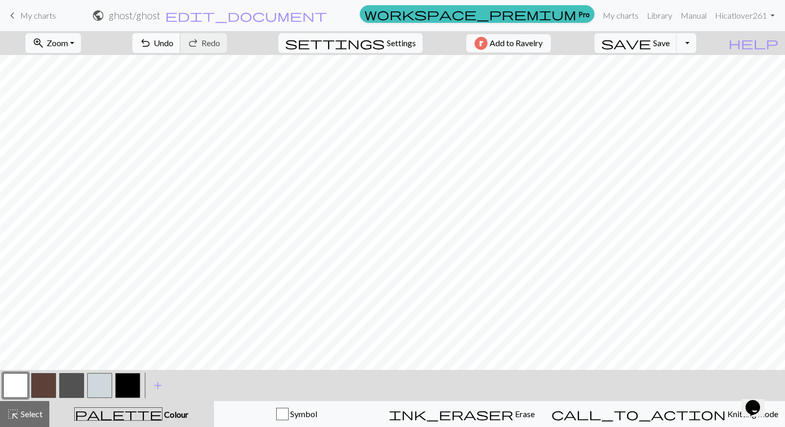
click at [173, 47] on span "Undo" at bounding box center [164, 43] width 20 height 10
click at [173, 45] on span "Undo" at bounding box center [164, 43] width 20 height 10
click at [173, 42] on span "Undo" at bounding box center [164, 43] width 20 height 10
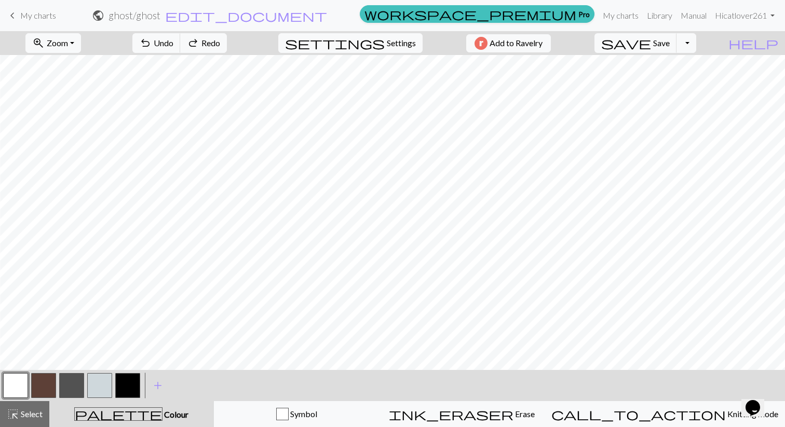
click at [46, 384] on button "button" at bounding box center [43, 385] width 25 height 25
click at [173, 43] on span "Undo" at bounding box center [164, 43] width 20 height 10
click at [24, 386] on button "button" at bounding box center [15, 385] width 25 height 25
click at [173, 44] on span "Undo" at bounding box center [164, 43] width 20 height 10
click at [677, 51] on button "save Save Save" at bounding box center [636, 43] width 83 height 20
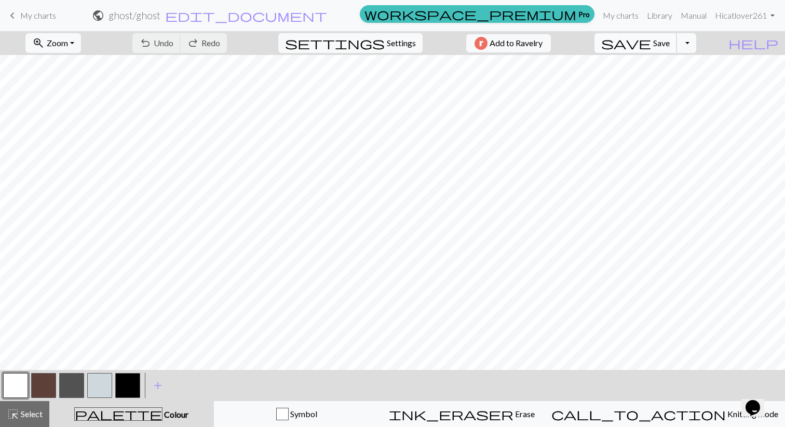
click at [673, 43] on button "save Save Save" at bounding box center [636, 43] width 83 height 20
